Goal: Obtain resource: Download file/media

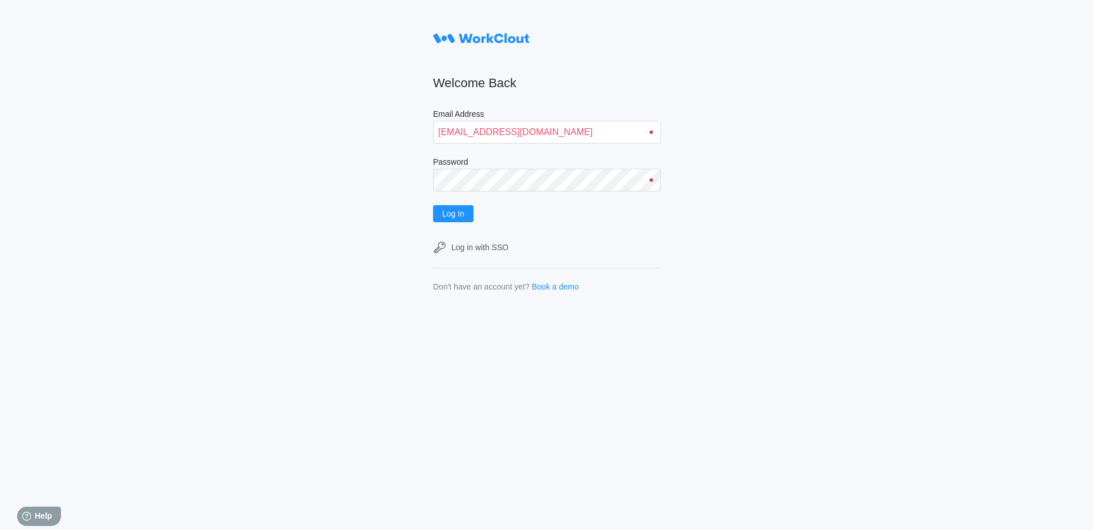
type input "[EMAIL_ADDRESS][DOMAIN_NAME]"
click at [433, 205] on button "Log In" at bounding box center [453, 213] width 40 height 17
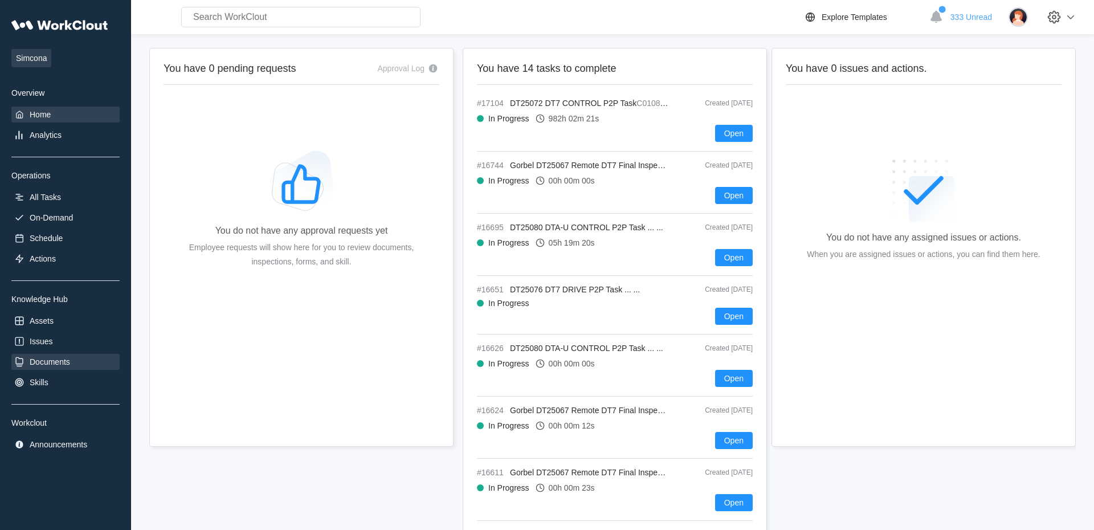
click at [55, 366] on div "Documents" at bounding box center [50, 361] width 40 height 9
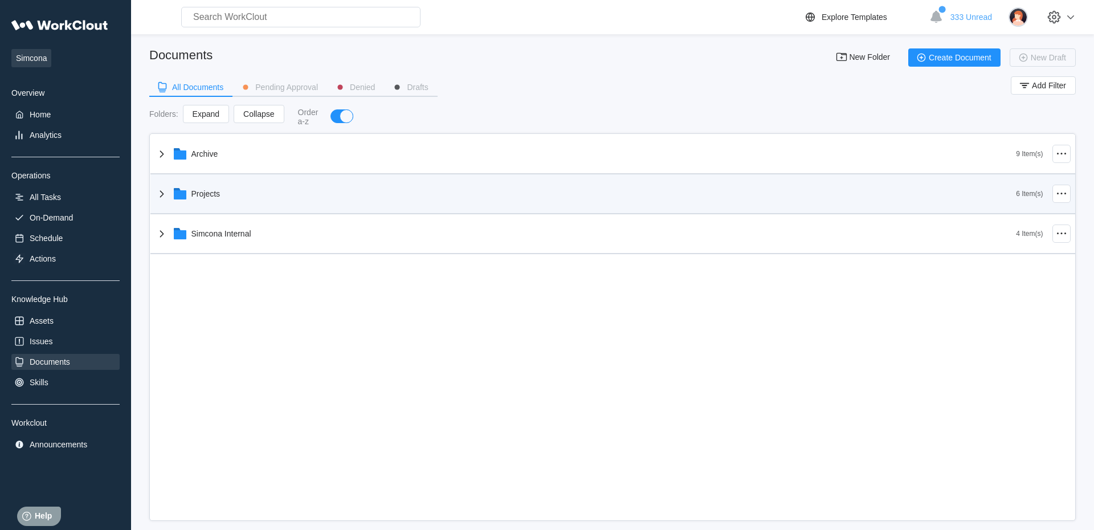
click at [206, 195] on div "Projects" at bounding box center [205, 193] width 29 height 9
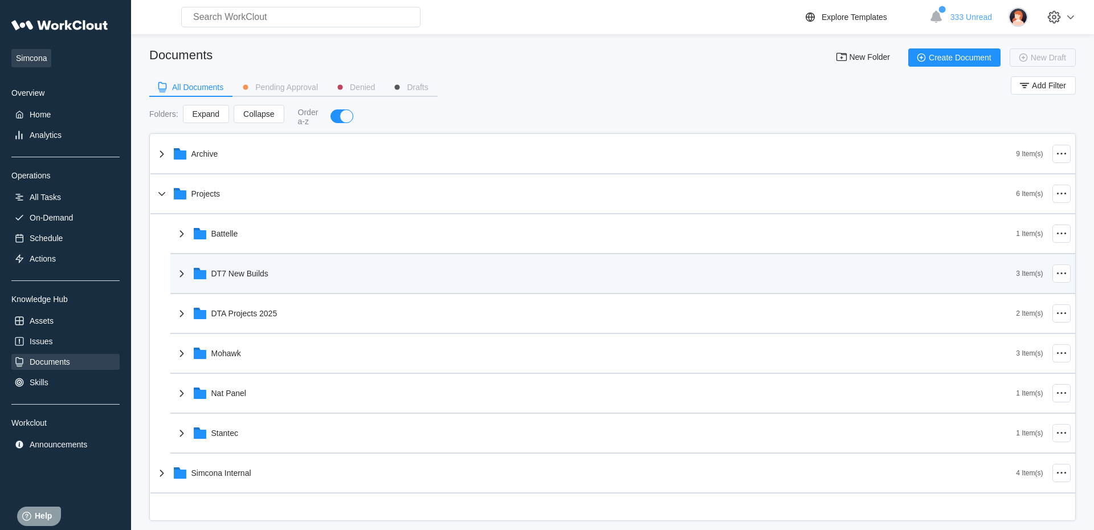
click at [235, 276] on div "DT7 New Builds" at bounding box center [239, 273] width 57 height 9
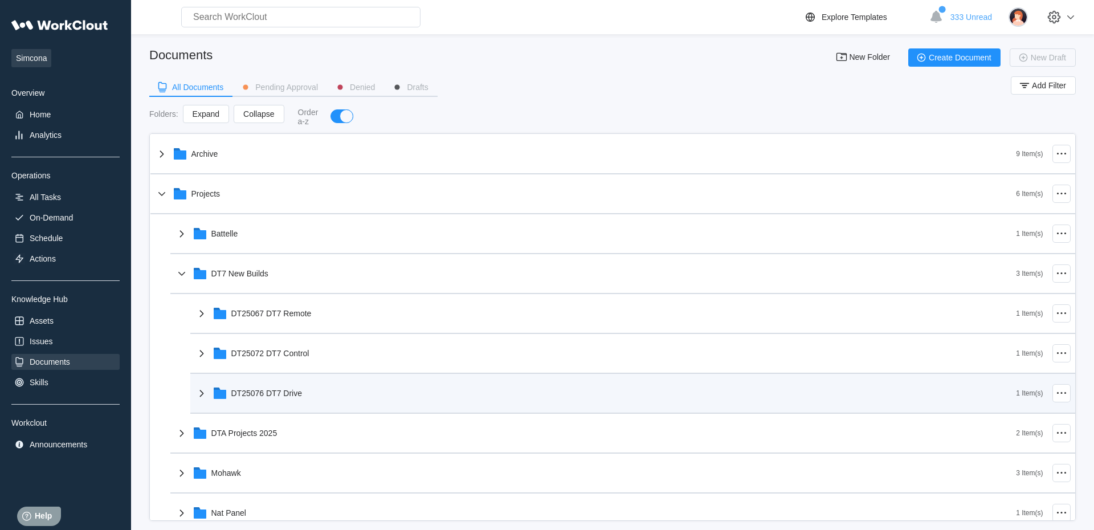
click at [302, 397] on div "DT25076 DT7 Drive" at bounding box center [266, 393] width 71 height 9
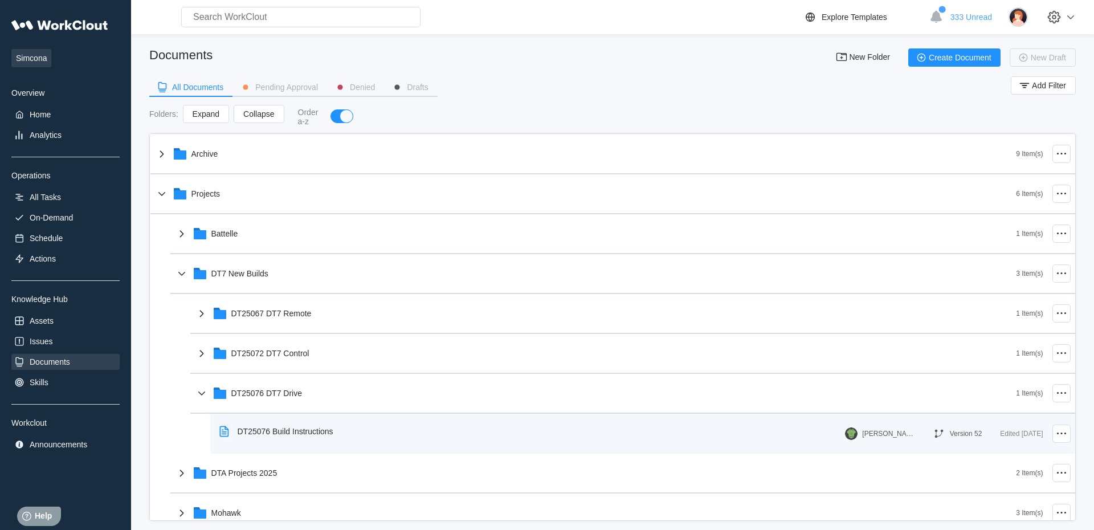
click at [329, 438] on div "DT25076 Build Instructions" at bounding box center [279, 431] width 128 height 26
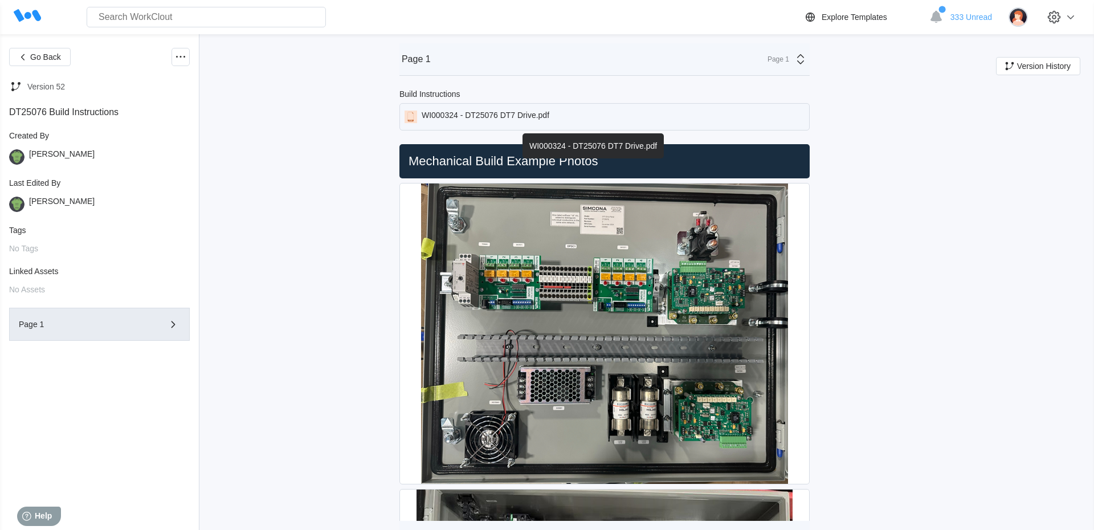
click at [532, 116] on div "WI000324 - DT25076 DT7 Drive.pdf" at bounding box center [486, 117] width 128 height 13
